Goal: Check status: Check status

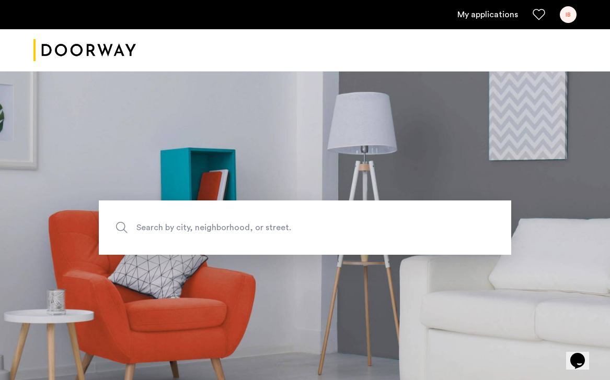
click at [480, 16] on link "My applications" at bounding box center [487, 14] width 61 height 13
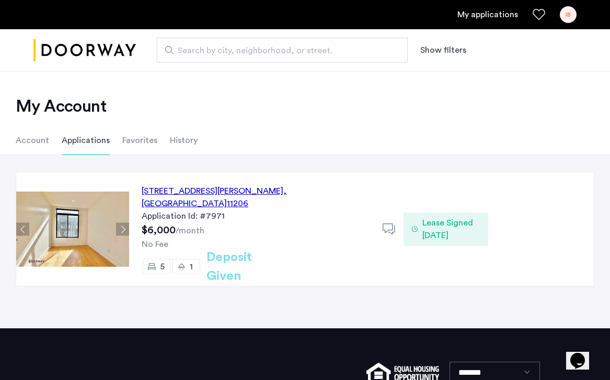
click at [282, 192] on div "[STREET_ADDRESS][PERSON_NAME]" at bounding box center [256, 197] width 228 height 25
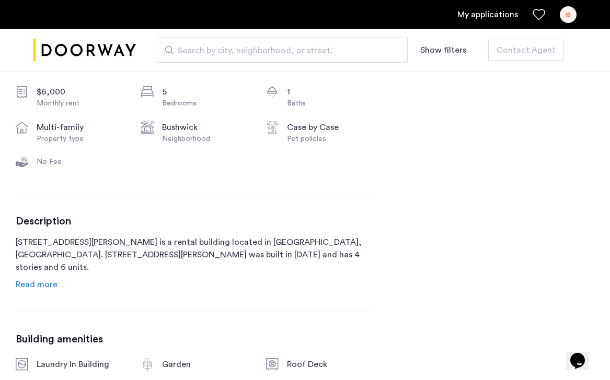
scroll to position [149, 0]
